Goal: Find specific page/section: Find specific page/section

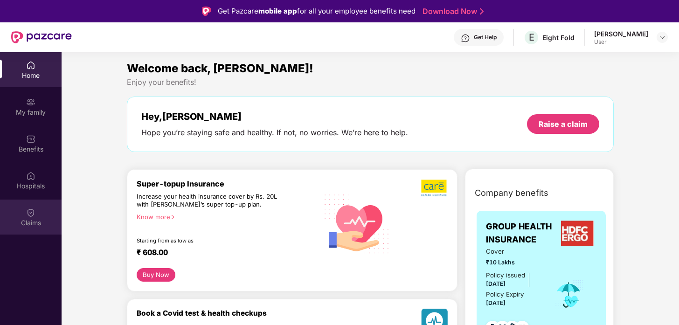
click at [30, 216] on img at bounding box center [30, 212] width 9 height 9
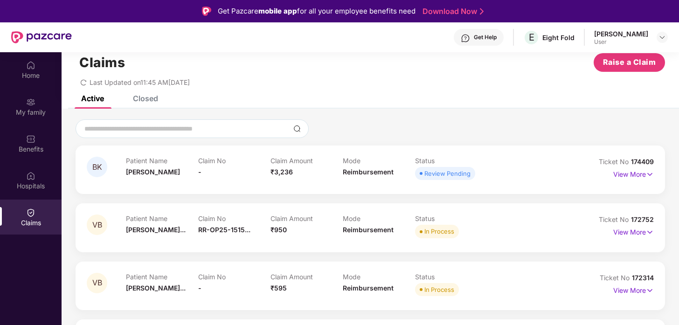
scroll to position [52, 0]
